Goal: Information Seeking & Learning: Learn about a topic

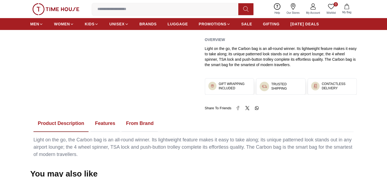
scroll to position [270, 0]
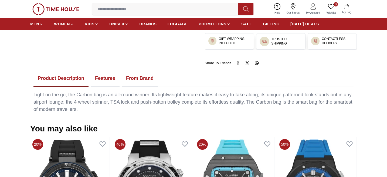
click at [80, 96] on div "Light on the go, the Carbon bag is an all-round winner. Its lightweight feature…" at bounding box center [193, 102] width 320 height 22
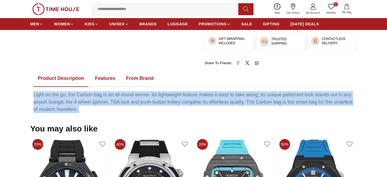
click at [80, 96] on div "Light on the go, the Carbon bag is an all-round winner. Its lightweight feature…" at bounding box center [193, 102] width 320 height 22
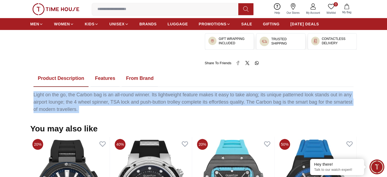
copy div "Light on the go, the Carbon bag is an all-round winner. Its lightweight feature…"
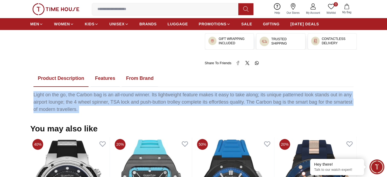
click at [107, 80] on button "Features" at bounding box center [105, 78] width 29 height 17
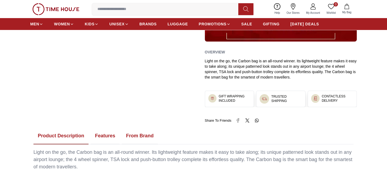
scroll to position [225, 0]
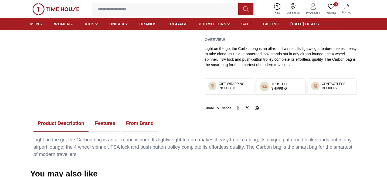
click at [49, 140] on div "Light on the go, the Carbon bag is an all-round winner. Its lightweight feature…" at bounding box center [193, 147] width 320 height 22
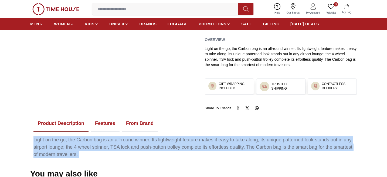
click at [49, 140] on div "Light on the go, the Carbon bag is an all-round winner. Its lightweight feature…" at bounding box center [193, 147] width 320 height 22
copy div "Light on the go, the Carbon bag is an all-round winner. Its lightweight feature…"
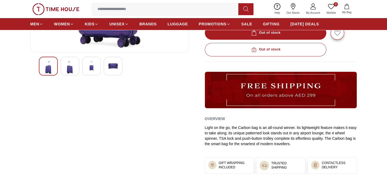
scroll to position [0, 0]
